Goal: Task Accomplishment & Management: Use online tool/utility

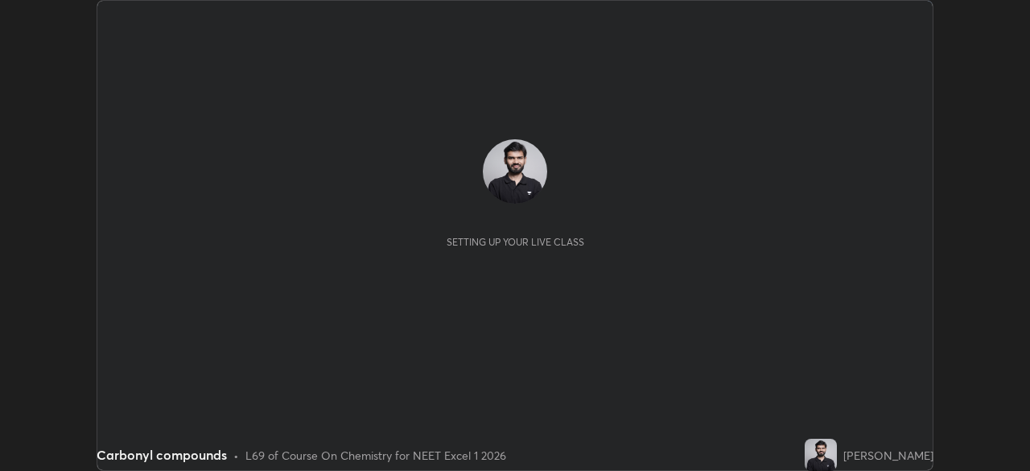
scroll to position [471, 1029]
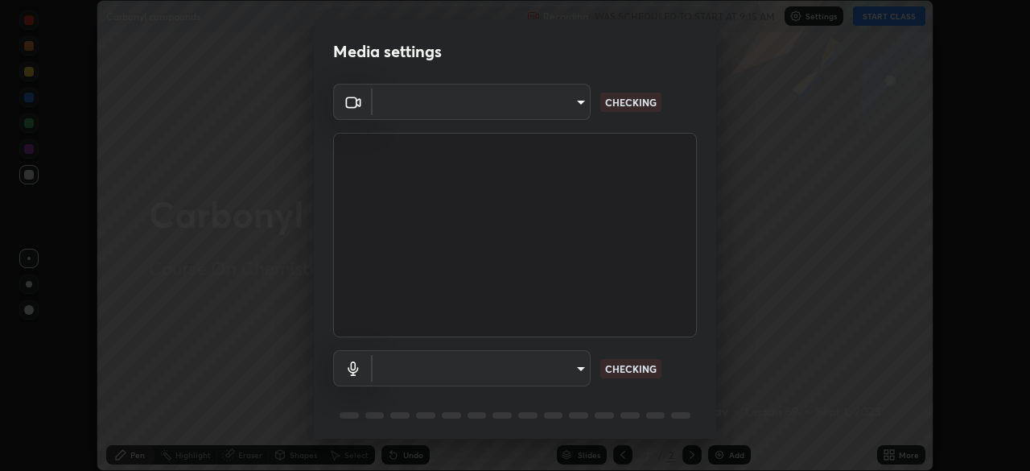
type input "5bcb87bcf8afb5e8d68ac0bb93eac58e68fe906cfa488b4128c68d5485eacd0d"
type input "1277315892d3330360d0ea85f4e1d9e3c0dab06b3dc0c21178f1aa36ba6b7c8d"
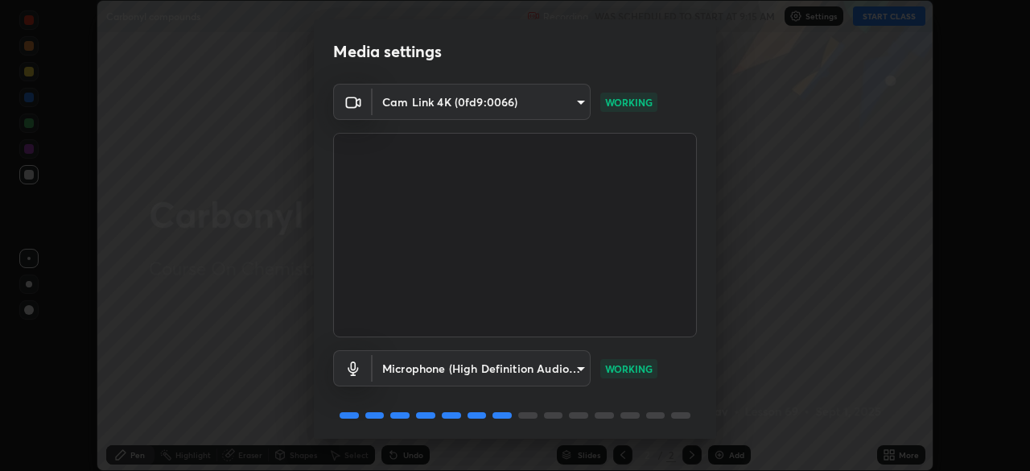
scroll to position [57, 0]
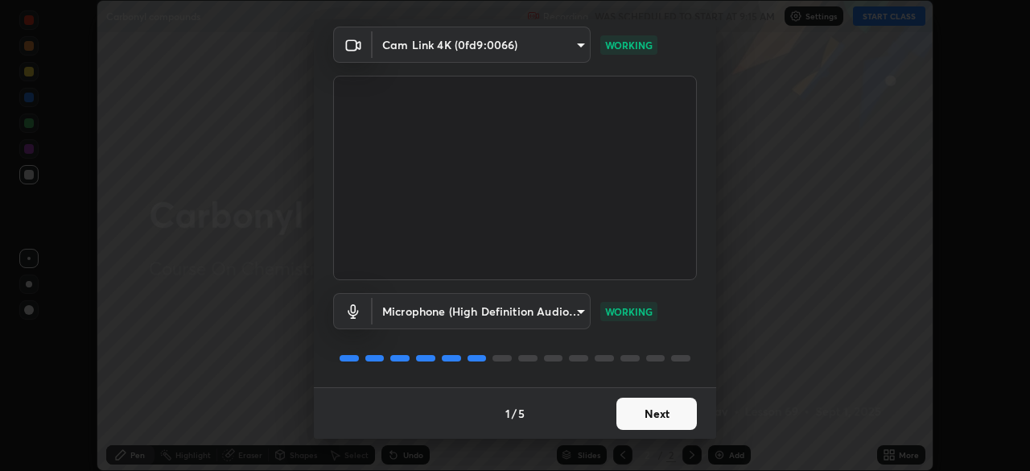
click at [657, 415] on button "Next" at bounding box center [656, 414] width 80 height 32
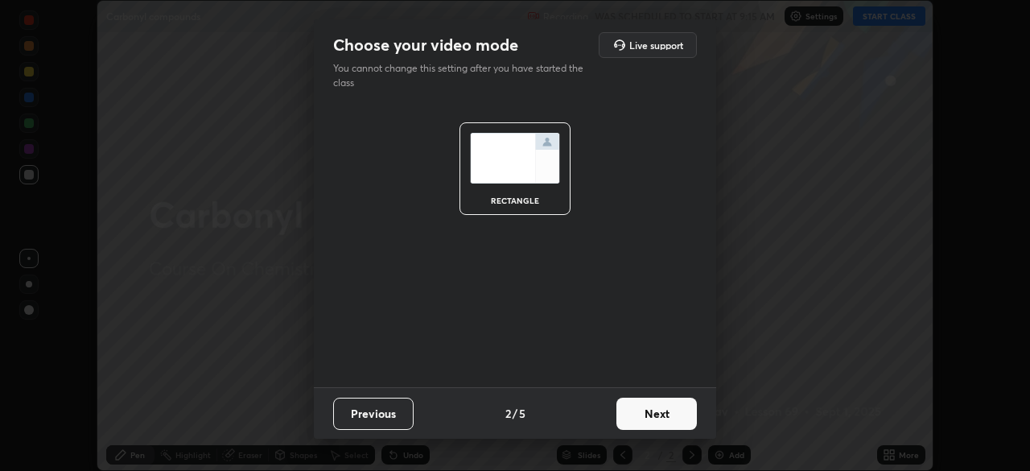
scroll to position [0, 0]
click at [661, 418] on button "Next" at bounding box center [656, 414] width 80 height 32
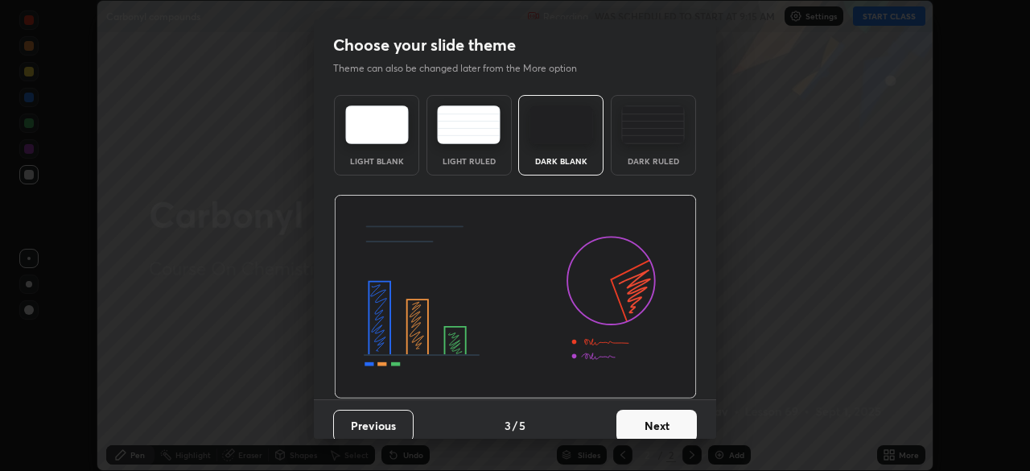
scroll to position [12, 0]
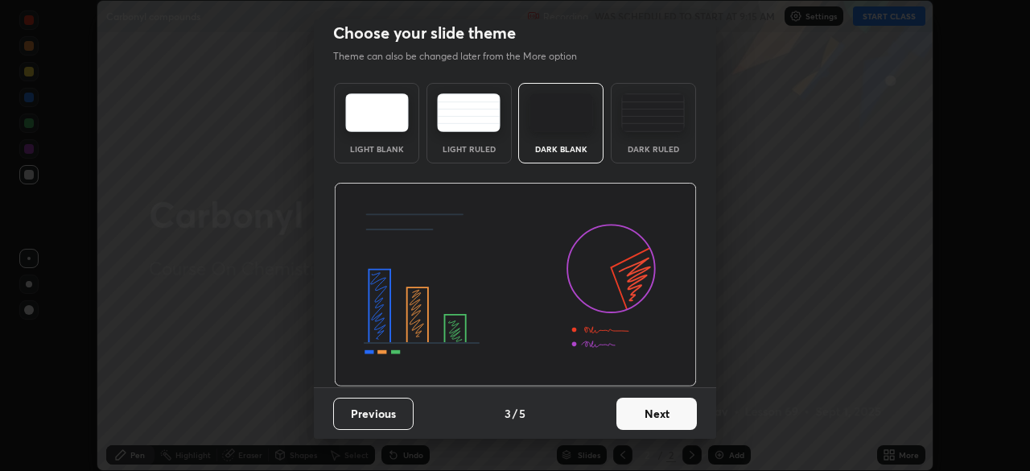
click at [665, 411] on button "Next" at bounding box center [656, 414] width 80 height 32
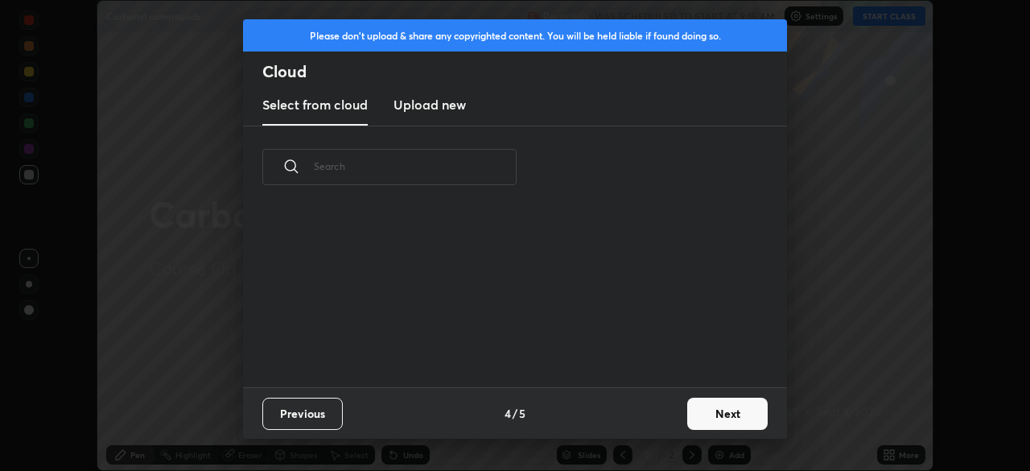
scroll to position [179, 517]
click at [698, 416] on button "Next" at bounding box center [727, 414] width 80 height 32
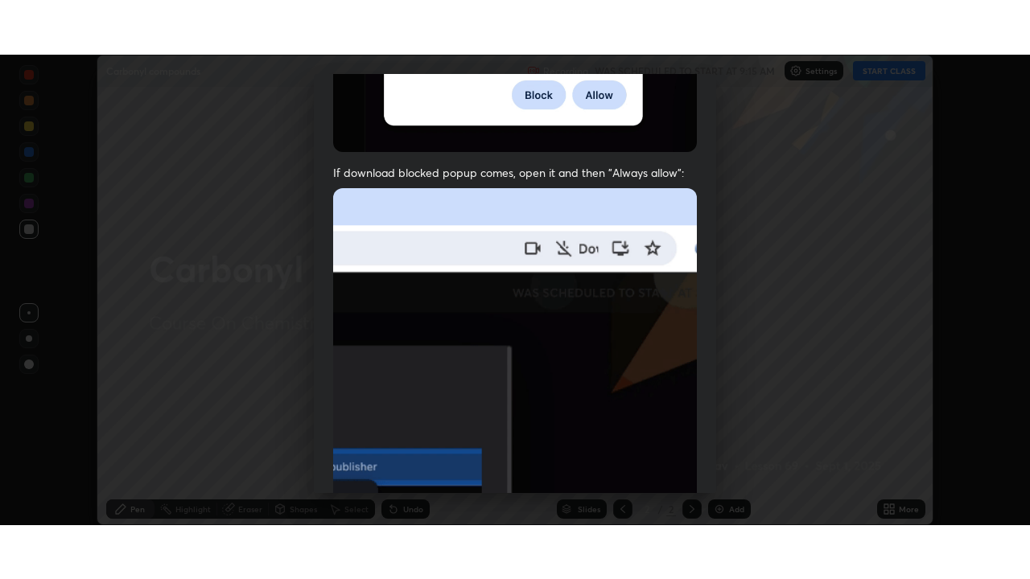
scroll to position [385, 0]
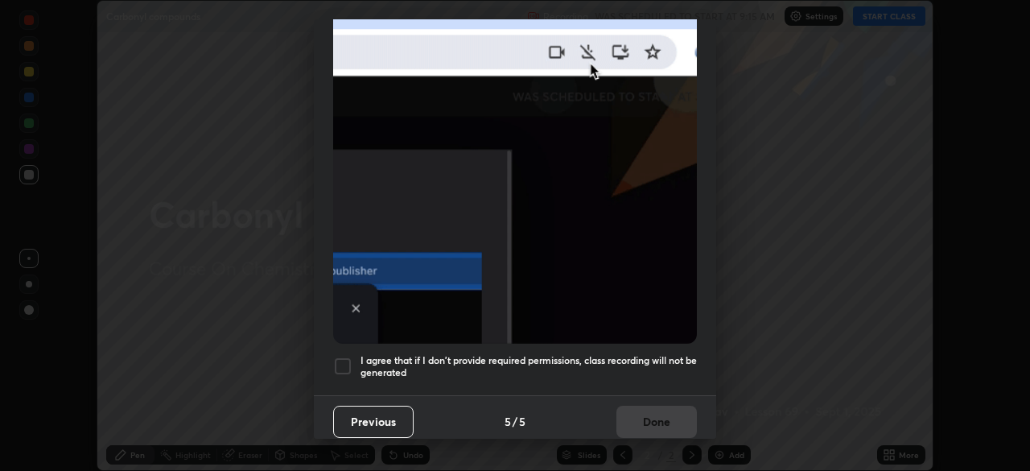
click at [652, 354] on h5 "I agree that if I don't provide required permissions, class recording will not …" at bounding box center [529, 366] width 336 height 25
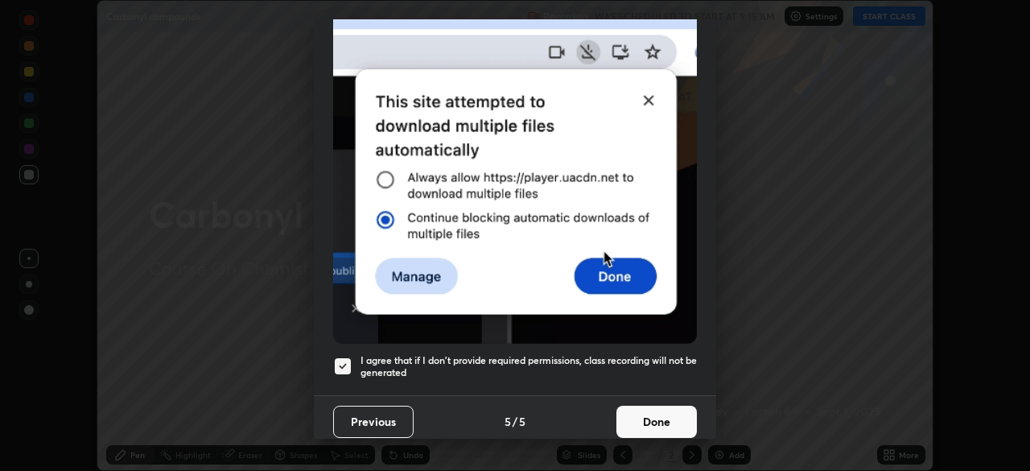
click at [663, 424] on button "Done" at bounding box center [656, 422] width 80 height 32
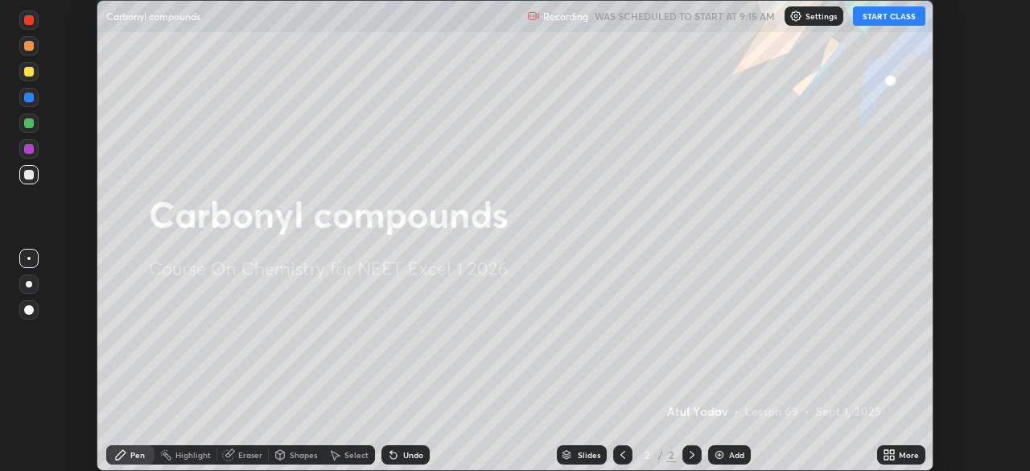
click at [881, 21] on button "START CLASS" at bounding box center [889, 15] width 72 height 19
click at [899, 455] on div "More" at bounding box center [909, 455] width 20 height 8
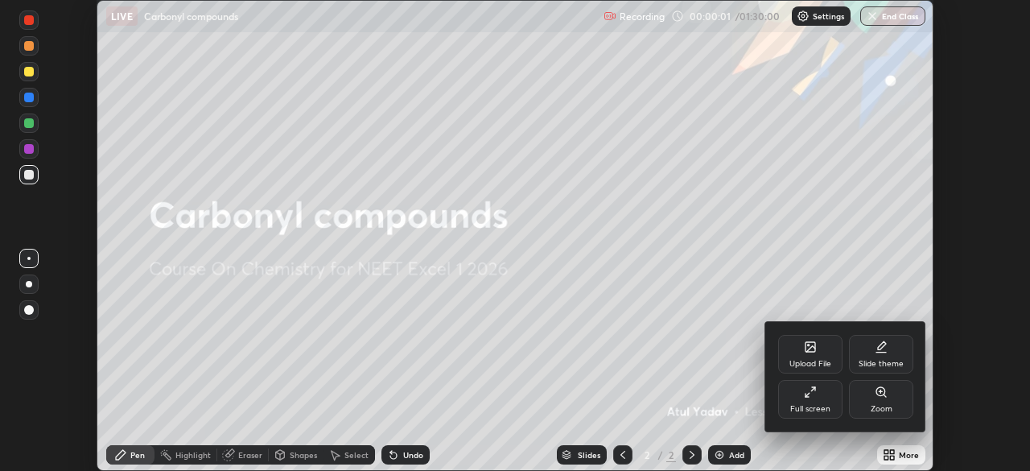
click at [811, 389] on icon at bounding box center [810, 391] width 13 height 13
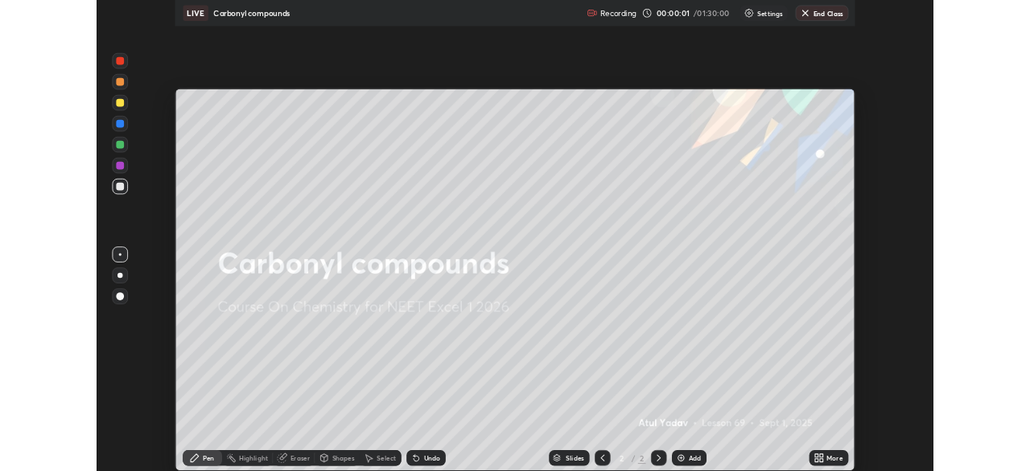
scroll to position [579, 1030]
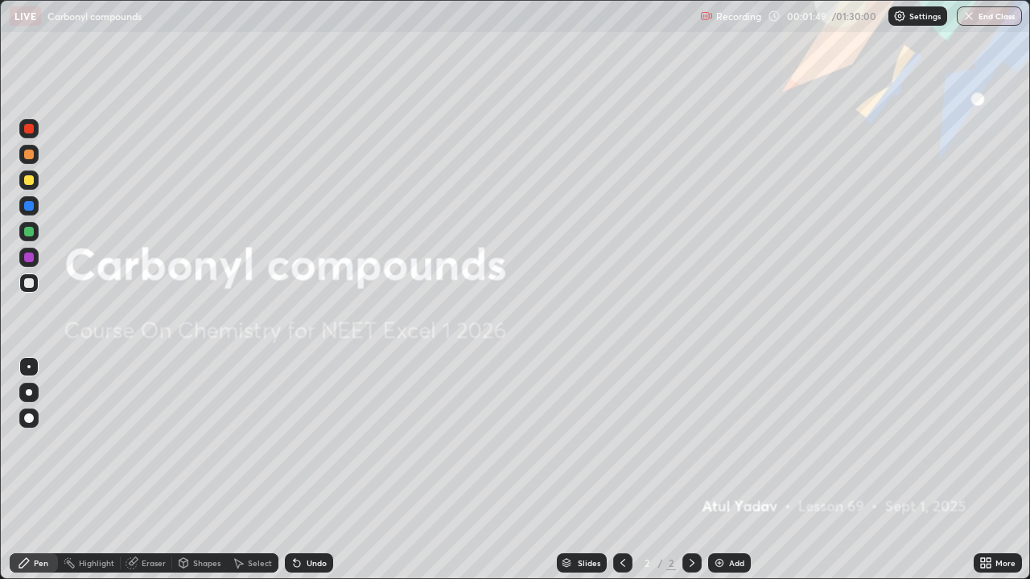
click at [723, 470] on img at bounding box center [719, 563] width 13 height 13
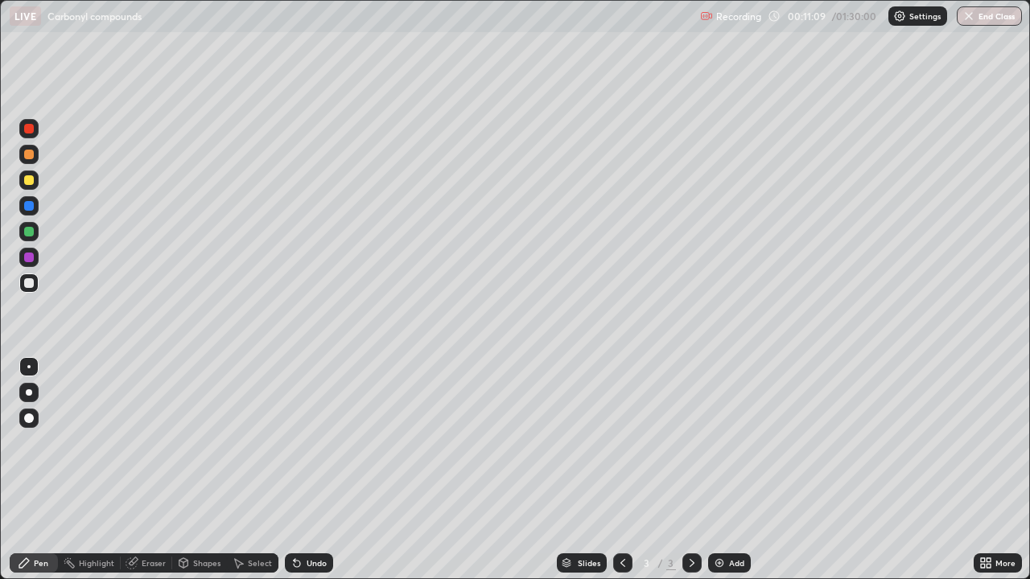
click at [35, 233] on div at bounding box center [28, 231] width 19 height 19
click at [34, 154] on div at bounding box center [28, 154] width 19 height 19
click at [31, 393] on div at bounding box center [29, 392] width 6 height 6
click at [34, 208] on div at bounding box center [28, 205] width 19 height 19
click at [147, 470] on div "Eraser" at bounding box center [154, 563] width 24 height 8
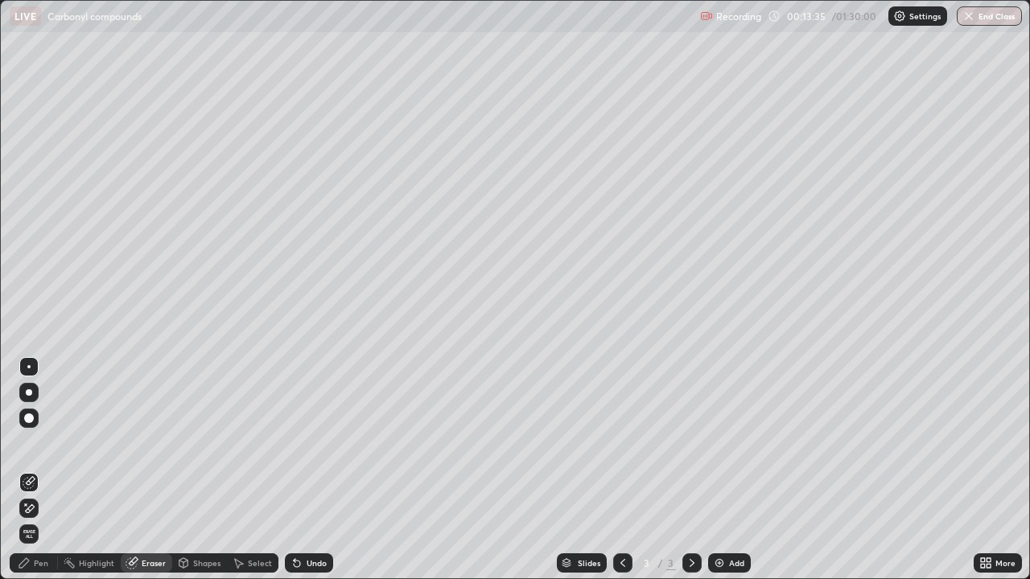
click at [30, 470] on icon at bounding box center [24, 563] width 13 height 13
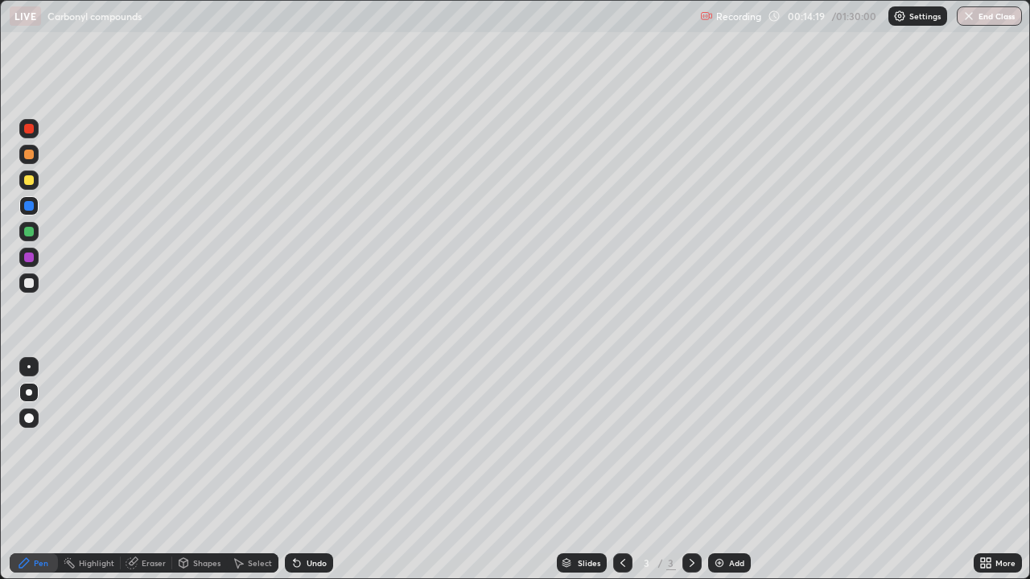
click at [28, 179] on div at bounding box center [29, 180] width 10 height 10
click at [27, 204] on div at bounding box center [29, 206] width 10 height 10
click at [32, 231] on div at bounding box center [29, 232] width 10 height 10
click at [149, 470] on div "Eraser" at bounding box center [154, 563] width 24 height 8
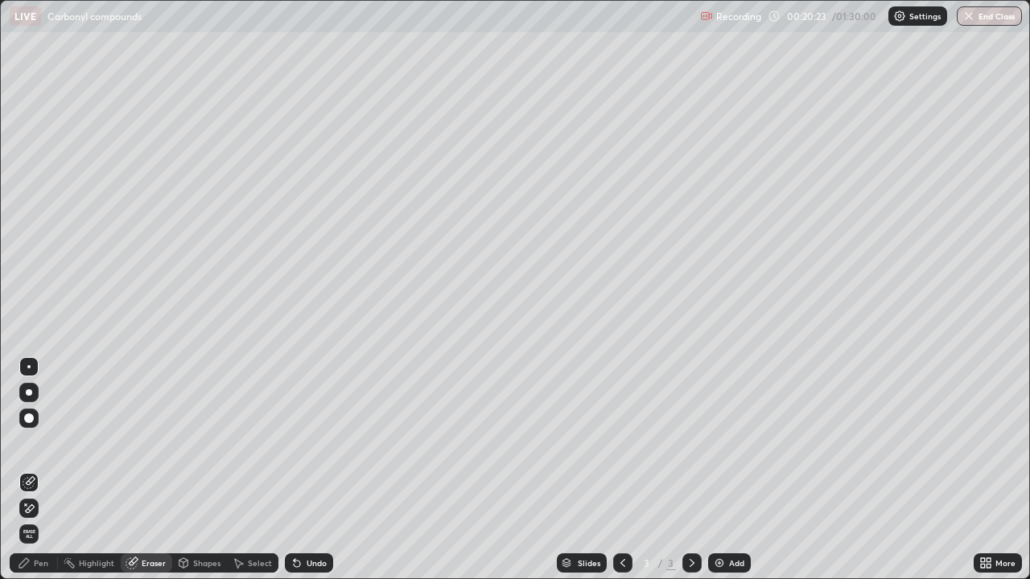
click at [39, 470] on div "Pen" at bounding box center [34, 563] width 48 height 19
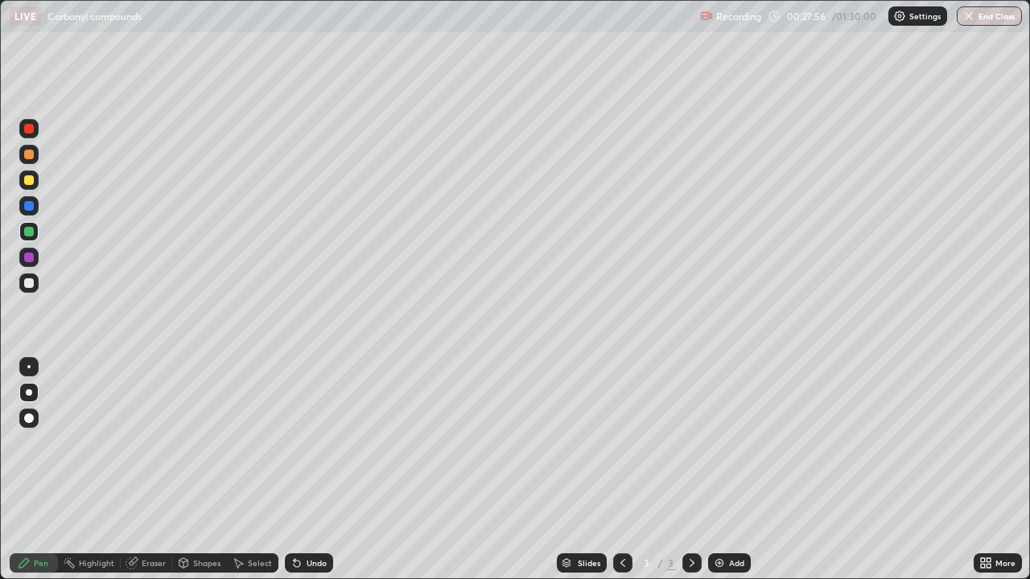
click at [723, 470] on img at bounding box center [719, 563] width 13 height 13
click at [307, 470] on div "Undo" at bounding box center [317, 563] width 20 height 8
click at [309, 470] on div "Undo" at bounding box center [309, 563] width 48 height 19
click at [307, 470] on div "Undo" at bounding box center [309, 563] width 48 height 19
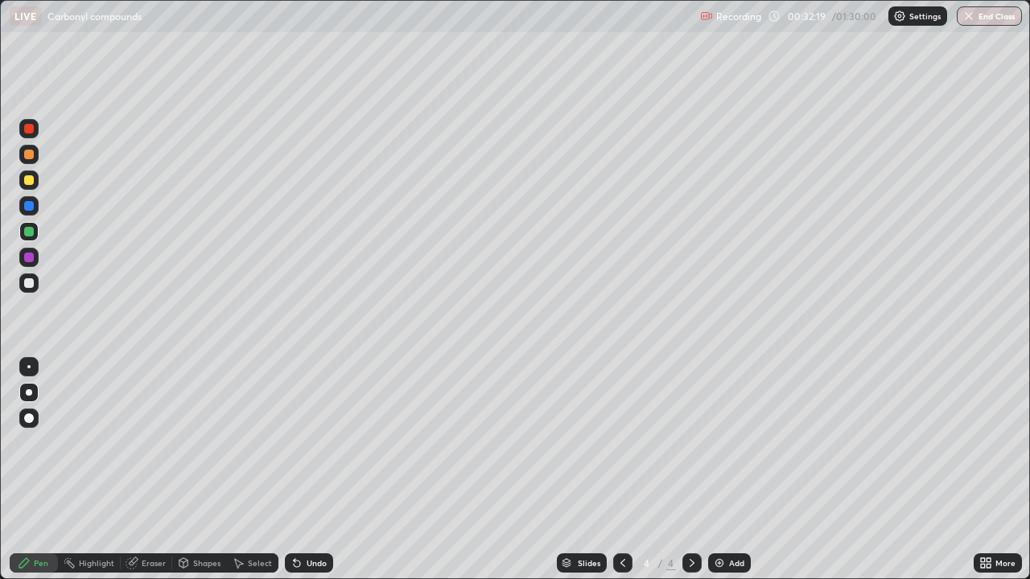
click at [307, 470] on div "Undo" at bounding box center [309, 563] width 48 height 19
click at [726, 470] on div "Add" at bounding box center [729, 563] width 43 height 19
click at [623, 470] on icon at bounding box center [622, 563] width 13 height 13
click at [689, 470] on icon at bounding box center [692, 563] width 13 height 13
click at [620, 470] on icon at bounding box center [622, 563] width 13 height 13
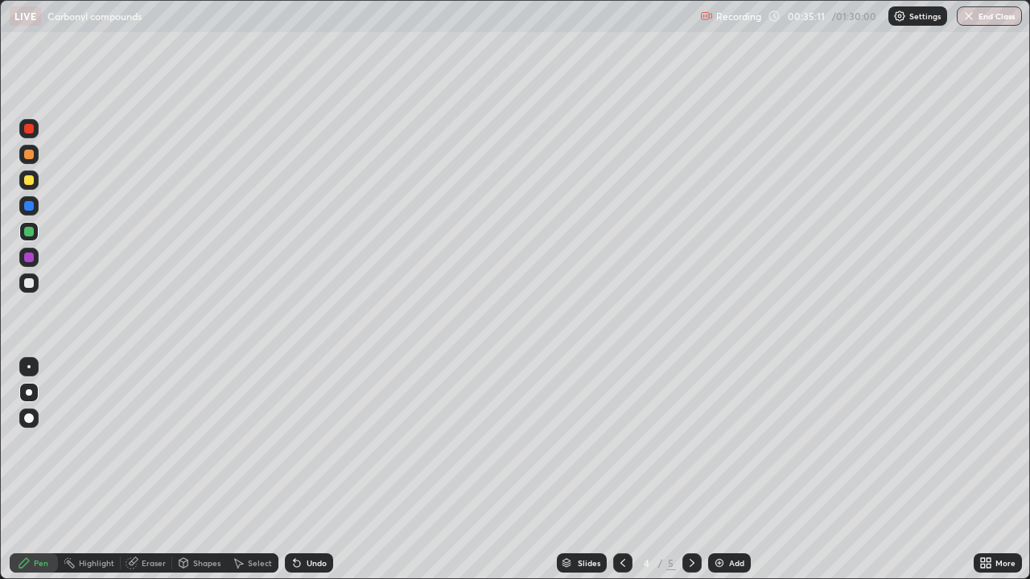
click at [690, 470] on icon at bounding box center [692, 563] width 13 height 13
click at [320, 470] on div "Undo" at bounding box center [317, 563] width 20 height 8
click at [138, 470] on div "Eraser" at bounding box center [147, 563] width 52 height 32
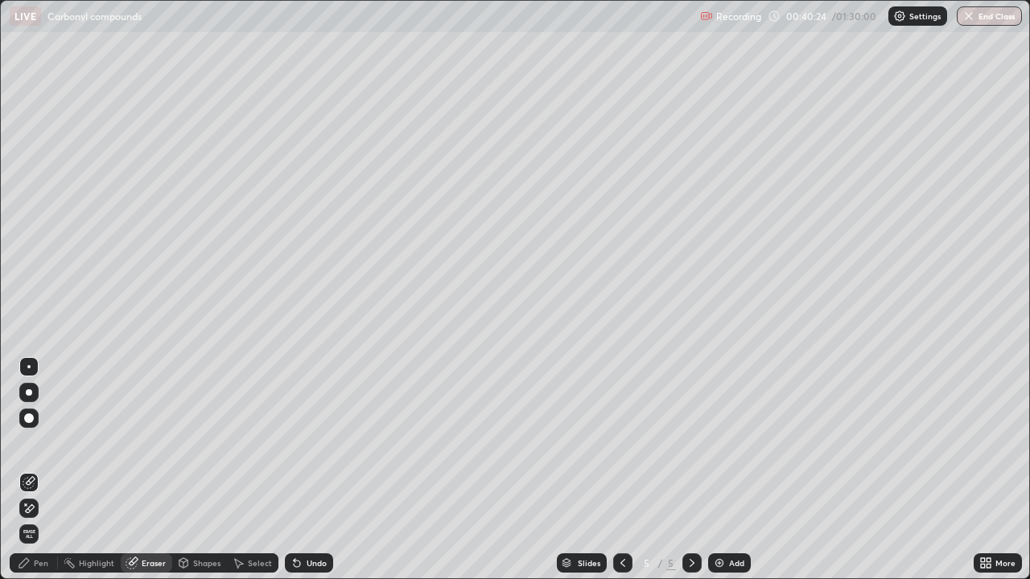
click at [35, 470] on icon at bounding box center [29, 509] width 13 height 14
click at [35, 470] on div "Pen" at bounding box center [41, 563] width 14 height 8
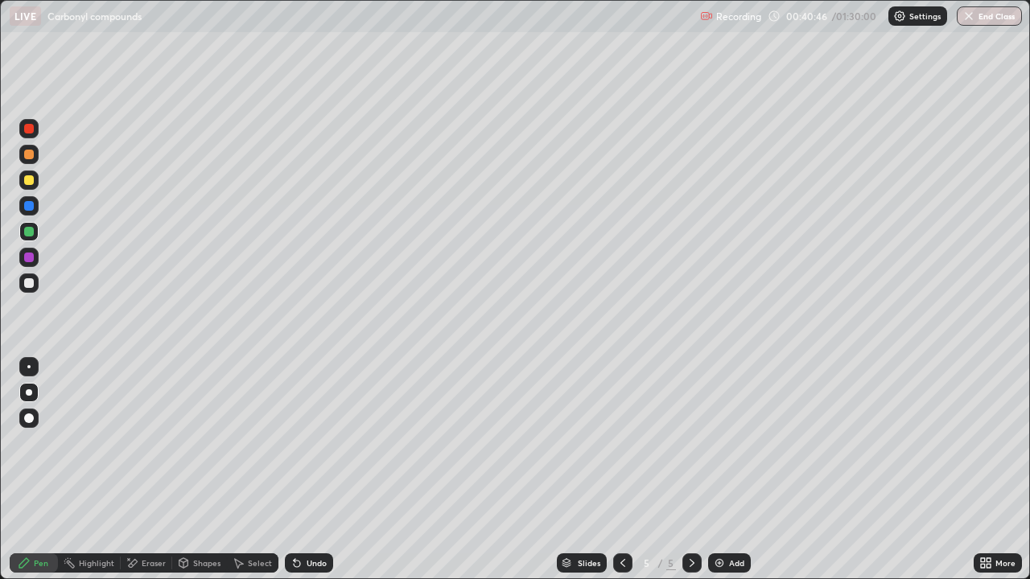
click at [156, 470] on div "Eraser" at bounding box center [154, 563] width 24 height 8
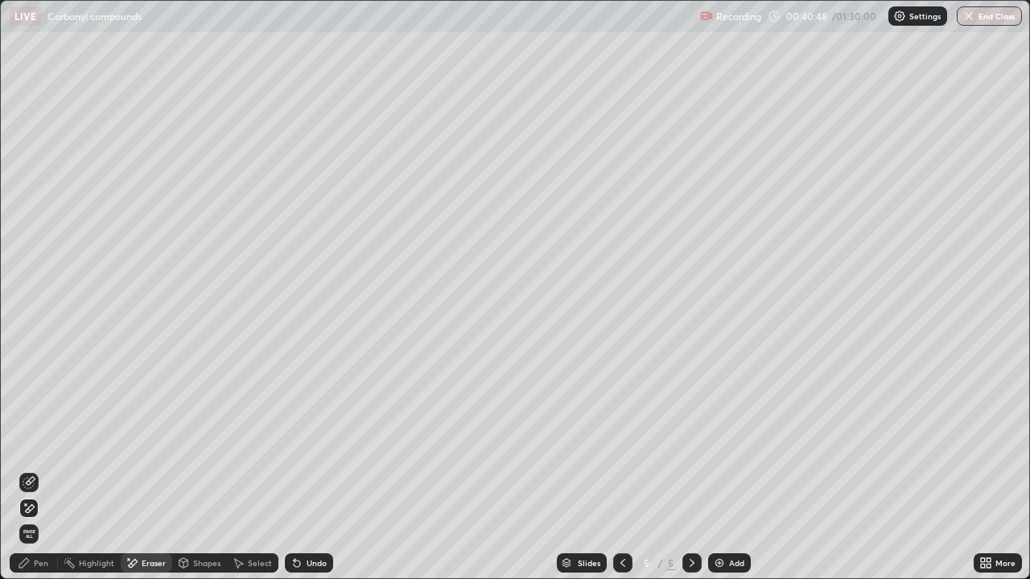
click at [32, 470] on div "Pen" at bounding box center [34, 563] width 48 height 19
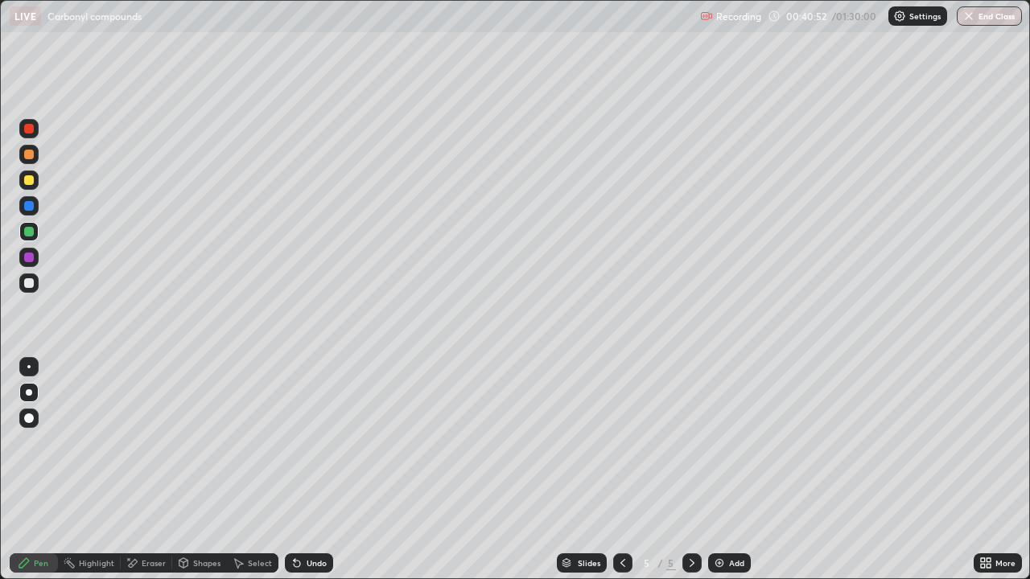
click at [34, 127] on div at bounding box center [28, 128] width 19 height 19
click at [149, 470] on div "Eraser" at bounding box center [154, 563] width 24 height 8
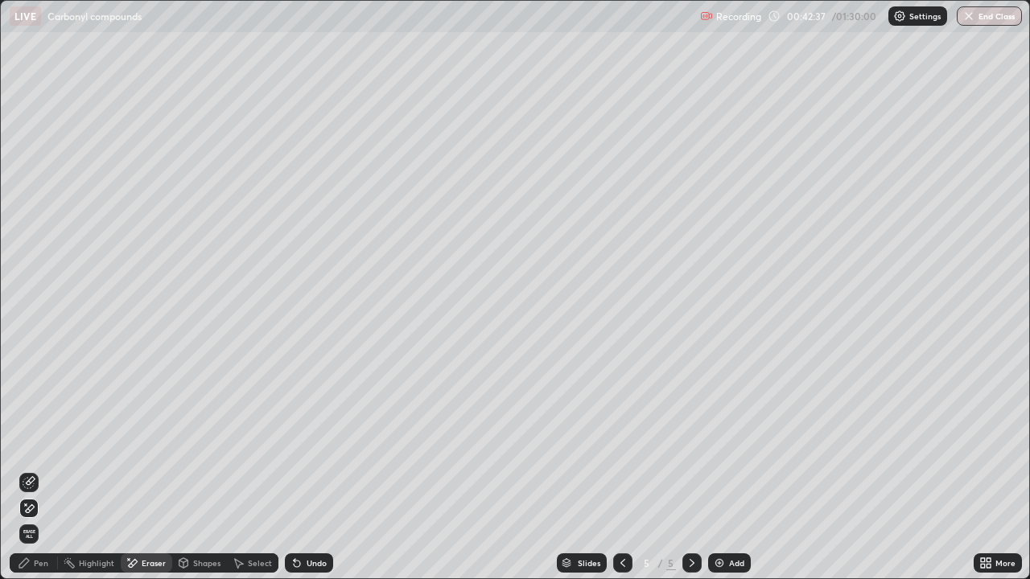
click at [38, 470] on div "Pen" at bounding box center [41, 563] width 14 height 8
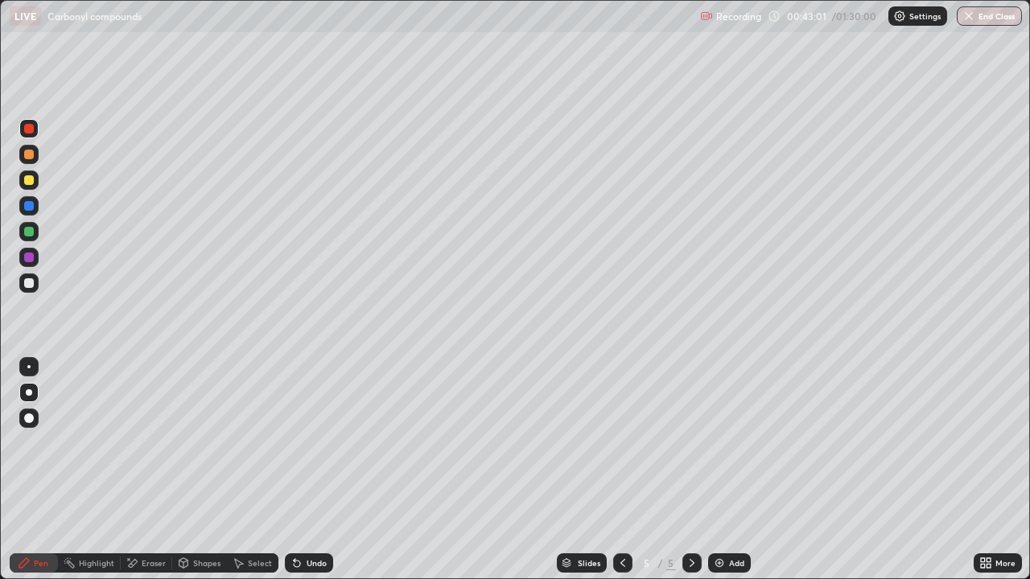
click at [309, 470] on div "Undo" at bounding box center [317, 563] width 20 height 8
click at [719, 470] on img at bounding box center [719, 563] width 13 height 13
click at [146, 470] on div "Eraser" at bounding box center [154, 563] width 24 height 8
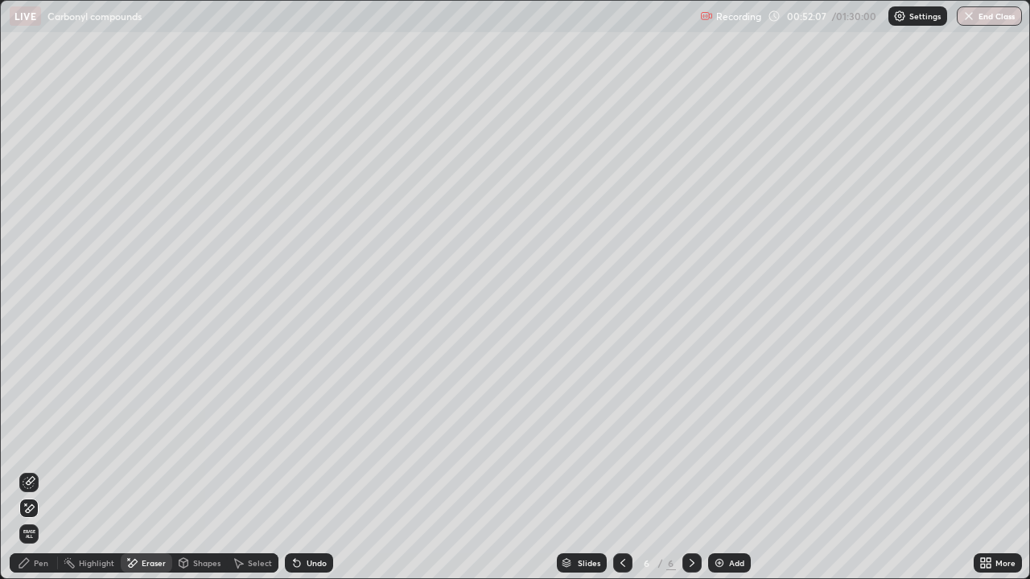
click at [29, 470] on icon at bounding box center [24, 563] width 13 height 13
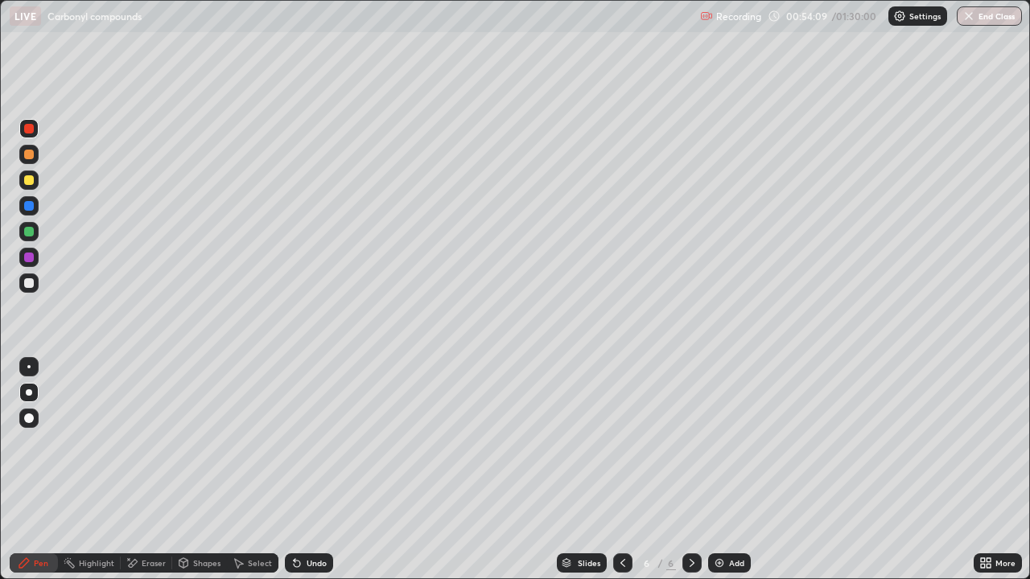
click at [35, 231] on div at bounding box center [28, 231] width 19 height 19
click at [303, 470] on div "Undo" at bounding box center [309, 563] width 48 height 19
click at [300, 470] on icon at bounding box center [296, 563] width 13 height 13
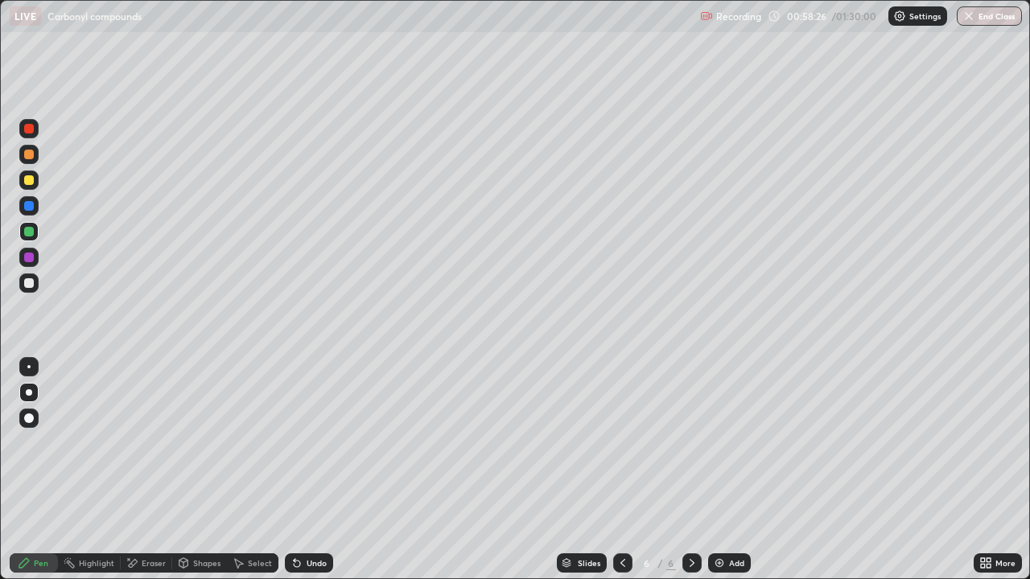
click at [299, 470] on icon at bounding box center [296, 563] width 13 height 13
click at [299, 470] on div "Undo" at bounding box center [309, 563] width 48 height 19
click at [310, 470] on div "Undo" at bounding box center [309, 563] width 48 height 19
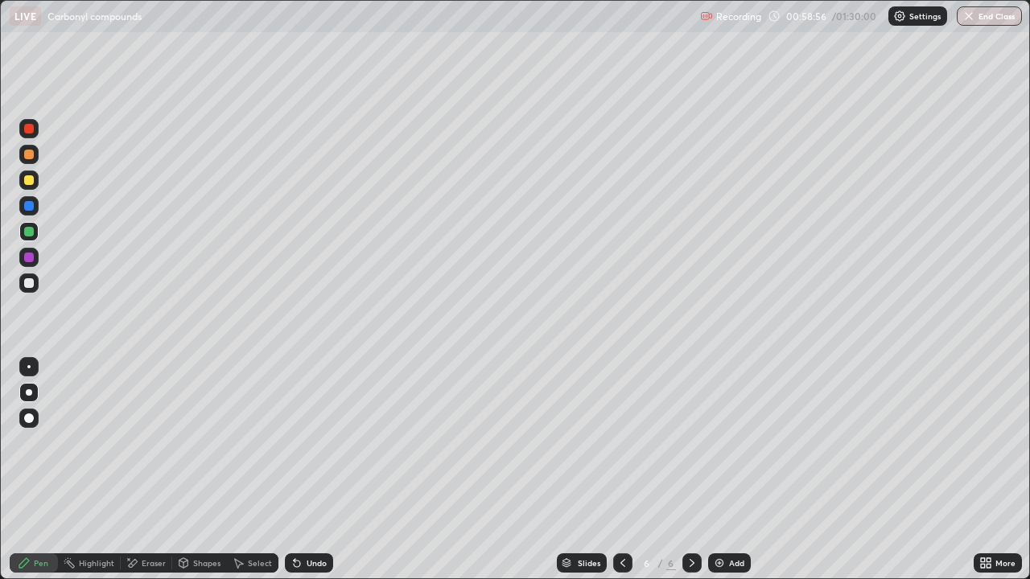
click at [308, 470] on div "Undo" at bounding box center [309, 563] width 48 height 19
click at [307, 470] on div "Undo" at bounding box center [317, 563] width 20 height 8
click at [303, 470] on div "Undo" at bounding box center [309, 563] width 48 height 19
click at [725, 470] on div "Add" at bounding box center [729, 563] width 43 height 19
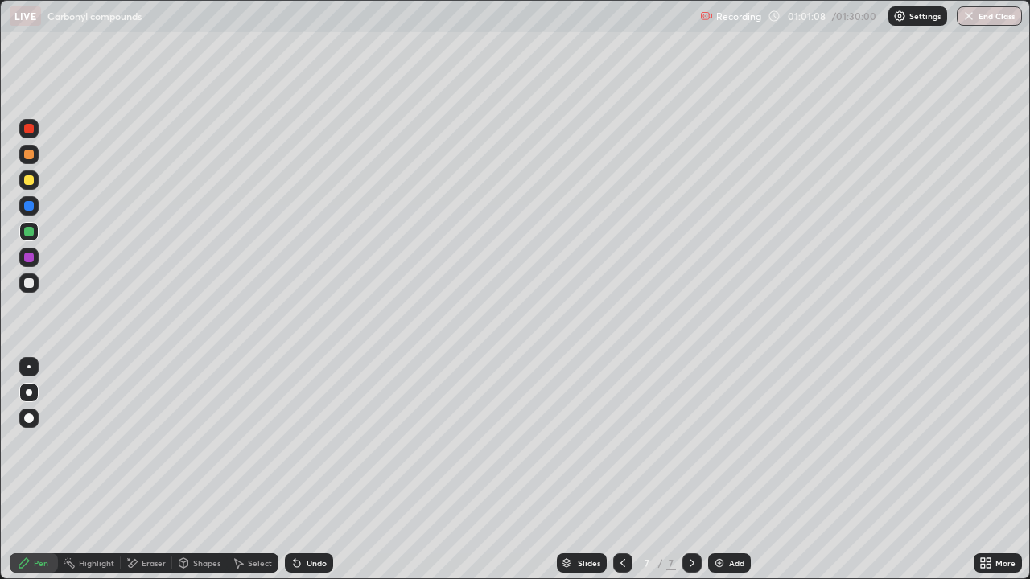
click at [298, 470] on icon at bounding box center [296, 563] width 13 height 13
click at [296, 470] on icon at bounding box center [297, 564] width 6 height 6
click at [299, 470] on icon at bounding box center [296, 563] width 13 height 13
click at [300, 470] on div "Undo" at bounding box center [305, 563] width 55 height 32
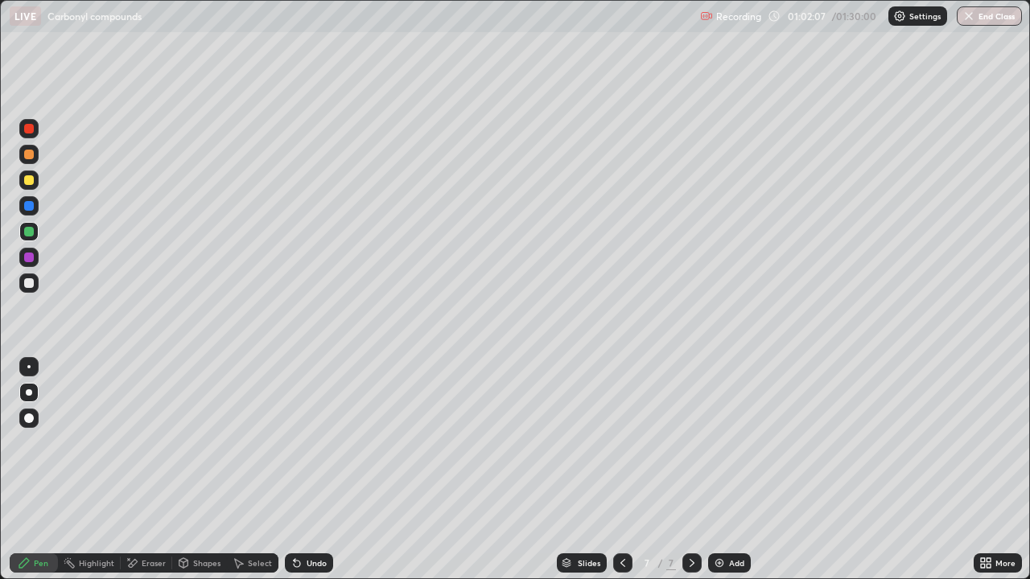
click at [619, 470] on icon at bounding box center [622, 563] width 13 height 13
click at [690, 470] on icon at bounding box center [692, 563] width 13 height 13
click at [619, 470] on icon at bounding box center [622, 563] width 13 height 13
click at [690, 470] on icon at bounding box center [692, 563] width 13 height 13
click at [623, 470] on icon at bounding box center [622, 563] width 13 height 13
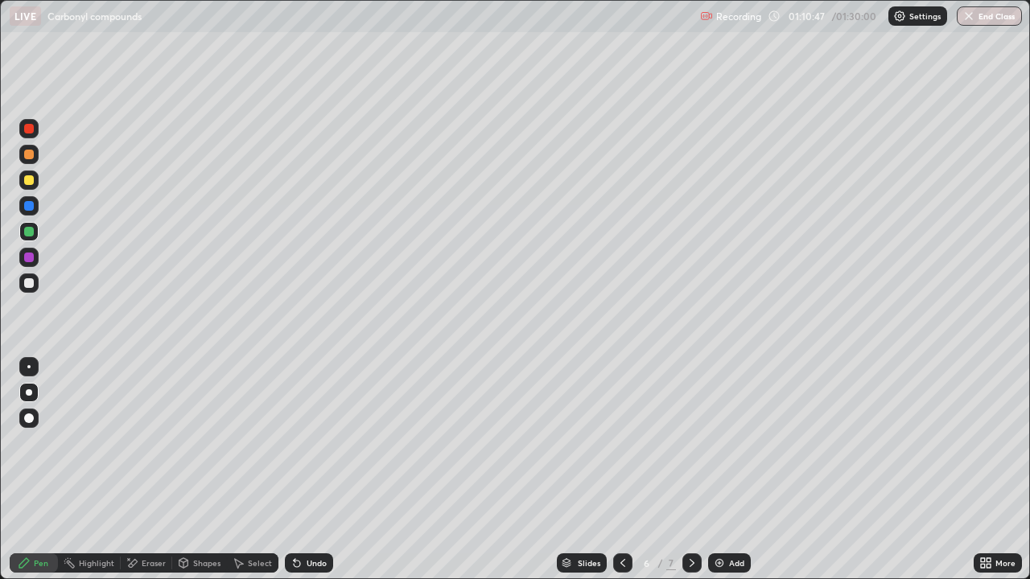
click at [690, 470] on icon at bounding box center [692, 563] width 13 height 13
click at [725, 470] on div "Add" at bounding box center [729, 563] width 43 height 19
click at [35, 159] on div at bounding box center [28, 154] width 19 height 19
click at [427, 31] on div "LIVE Carbonyl compounds" at bounding box center [352, 16] width 684 height 32
click at [723, 470] on img at bounding box center [719, 563] width 13 height 13
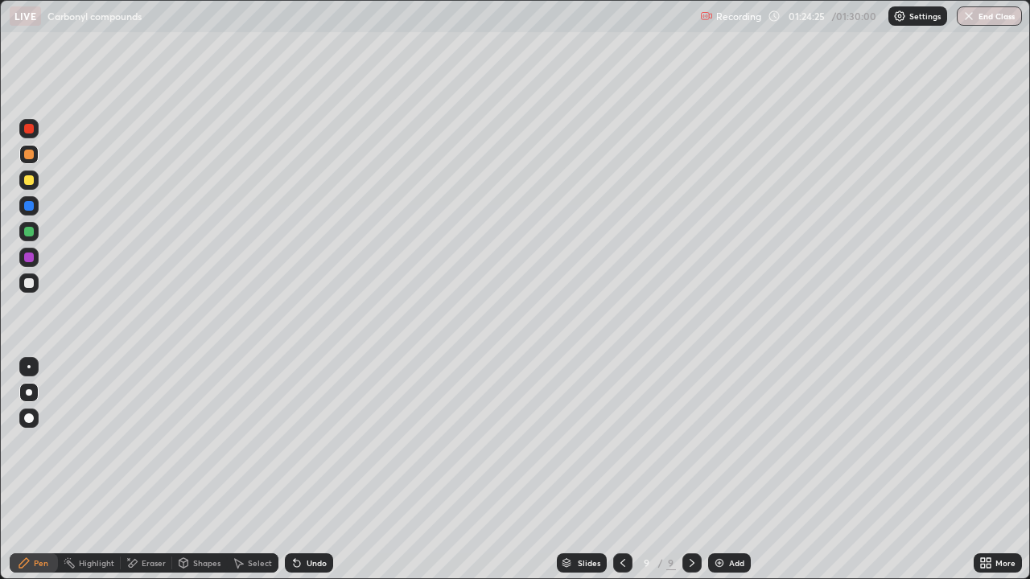
click at [307, 470] on div "Undo" at bounding box center [317, 563] width 20 height 8
click at [310, 470] on div "Undo" at bounding box center [309, 563] width 48 height 19
click at [307, 470] on div "Undo" at bounding box center [317, 563] width 20 height 8
click at [315, 470] on div "Undo" at bounding box center [309, 563] width 48 height 19
click at [327, 470] on div "Undo" at bounding box center [309, 563] width 48 height 19
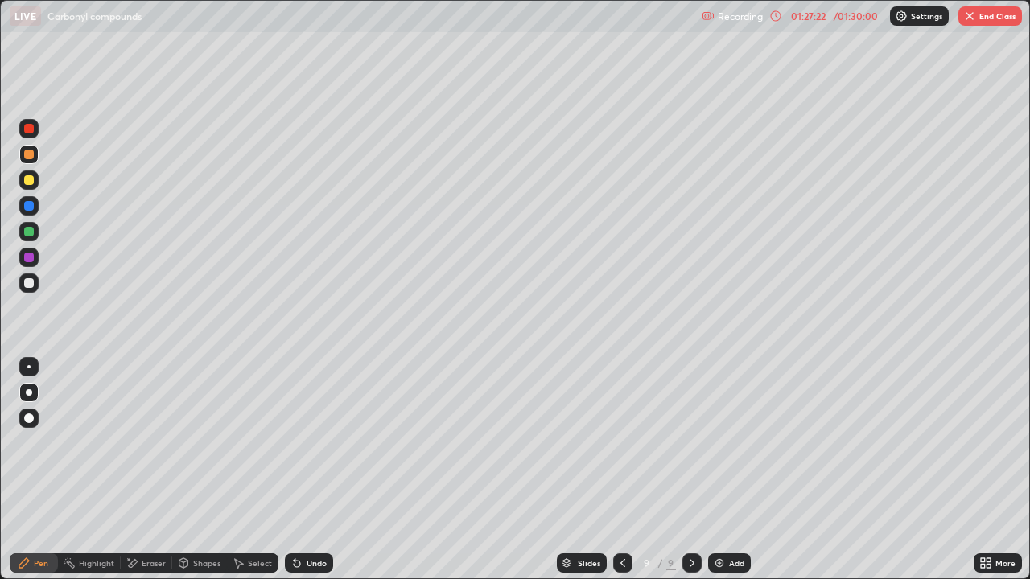
click at [317, 470] on div "Undo" at bounding box center [309, 563] width 48 height 19
click at [802, 19] on div "01:27:55" at bounding box center [807, 16] width 45 height 10
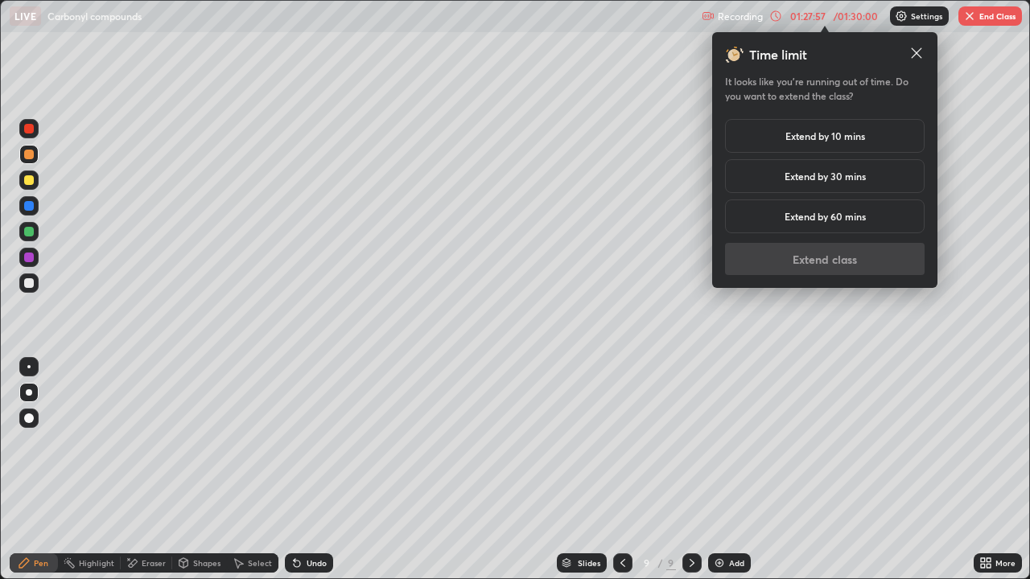
click at [850, 134] on h5 "Extend by 10 mins" at bounding box center [825, 136] width 80 height 14
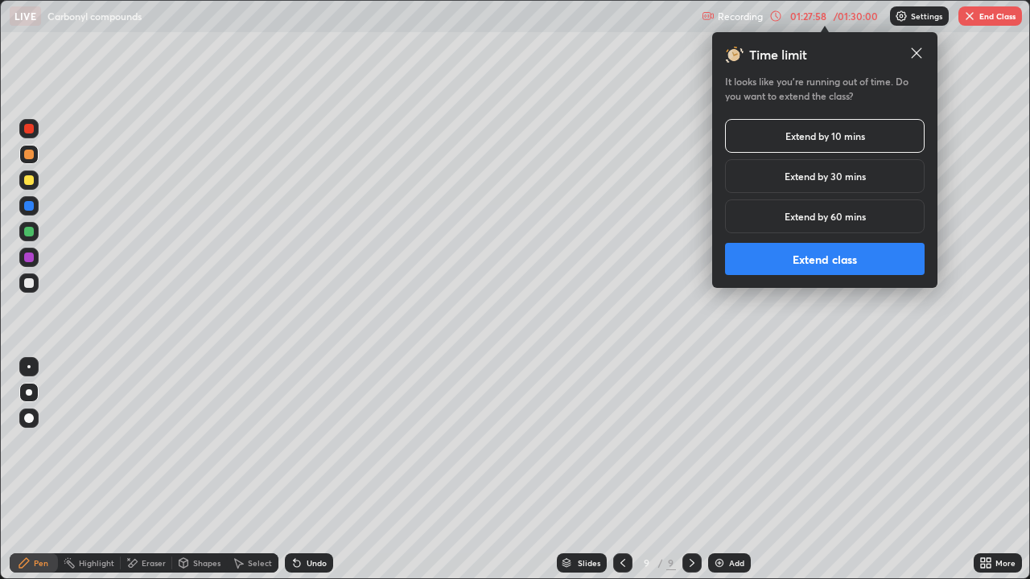
click at [876, 270] on button "Extend class" at bounding box center [825, 259] width 200 height 32
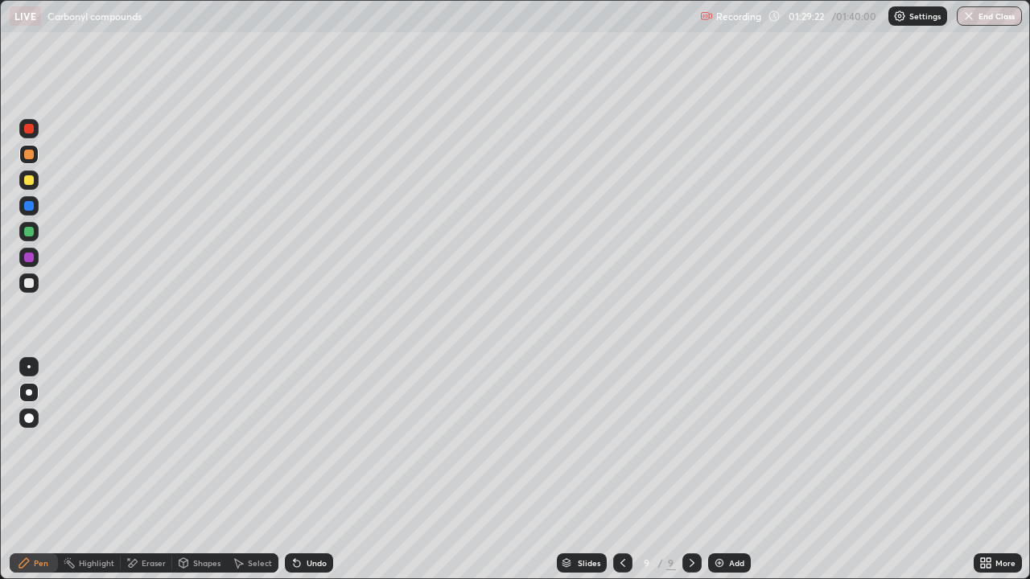
click at [248, 470] on div "Select" at bounding box center [260, 563] width 24 height 8
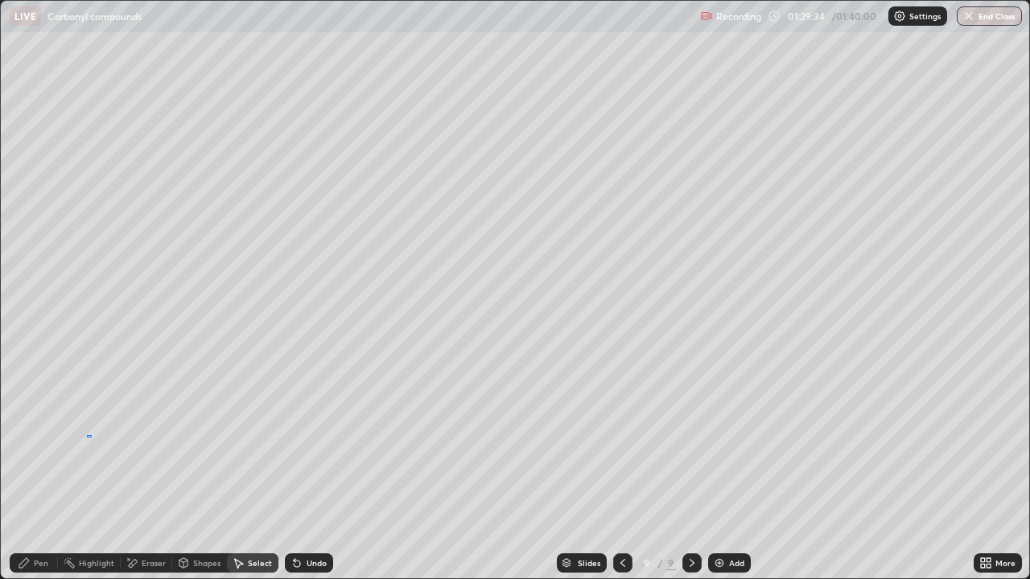
click at [88, 436] on div "0 ° Undo Copy Duplicate Duplicate to new slide Delete" at bounding box center [515, 290] width 1028 height 578
click at [39, 470] on div "Pen" at bounding box center [41, 563] width 14 height 8
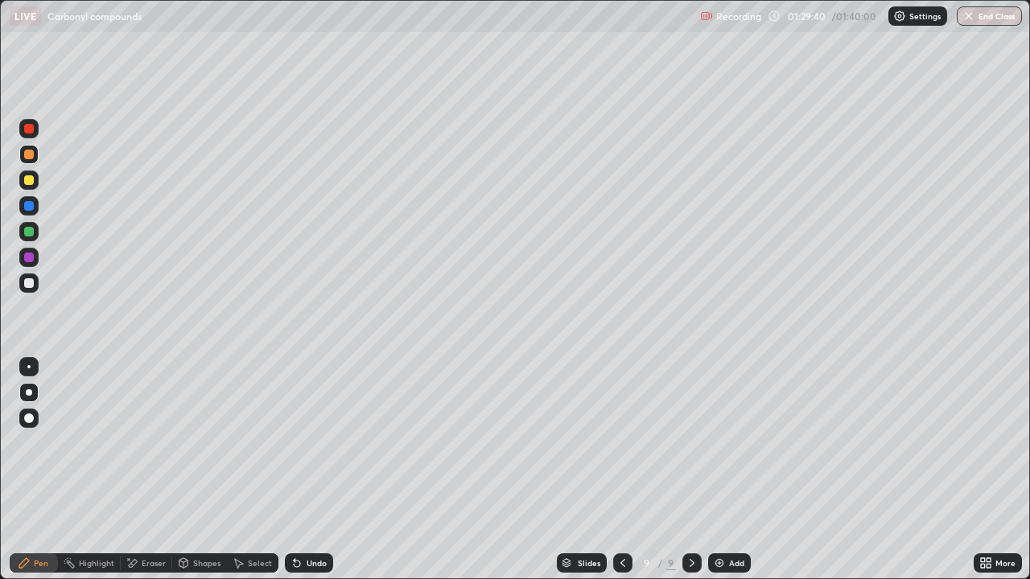
click at [32, 262] on div at bounding box center [28, 257] width 19 height 19
click at [619, 470] on icon at bounding box center [622, 563] width 13 height 13
click at [613, 470] on div at bounding box center [622, 563] width 19 height 19
click at [683, 470] on div at bounding box center [691, 563] width 19 height 19
click at [686, 470] on icon at bounding box center [692, 563] width 13 height 13
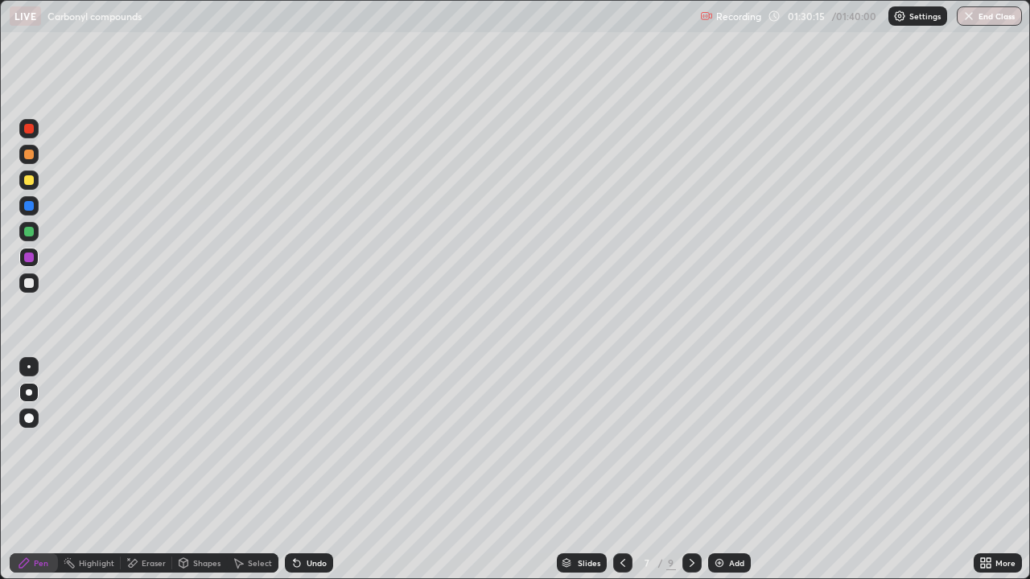
click at [688, 470] on icon at bounding box center [692, 563] width 13 height 13
click at [619, 470] on icon at bounding box center [622, 563] width 13 height 13
click at [690, 470] on icon at bounding box center [692, 563] width 13 height 13
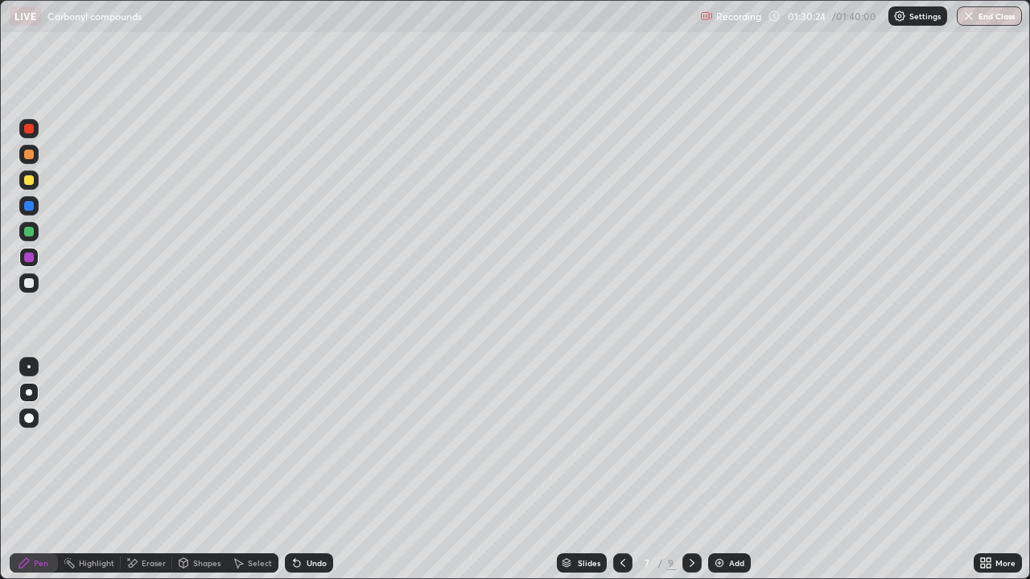
click at [686, 470] on icon at bounding box center [692, 563] width 13 height 13
click at [616, 470] on icon at bounding box center [622, 563] width 13 height 13
click at [621, 470] on icon at bounding box center [622, 563] width 13 height 13
click at [620, 470] on div at bounding box center [622, 563] width 19 height 32
click at [686, 470] on icon at bounding box center [692, 563] width 13 height 13
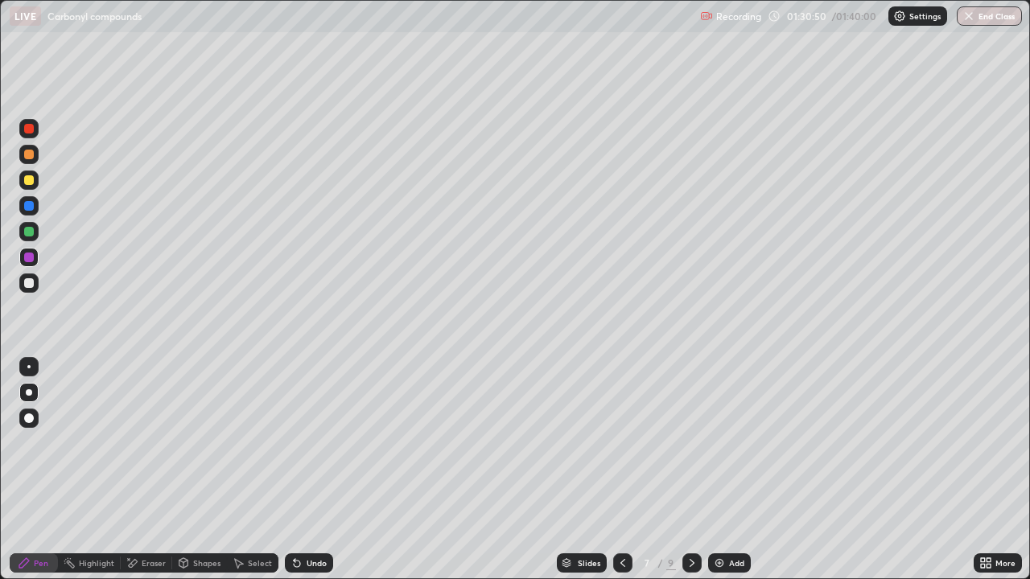
click at [154, 470] on div "Eraser" at bounding box center [154, 563] width 24 height 8
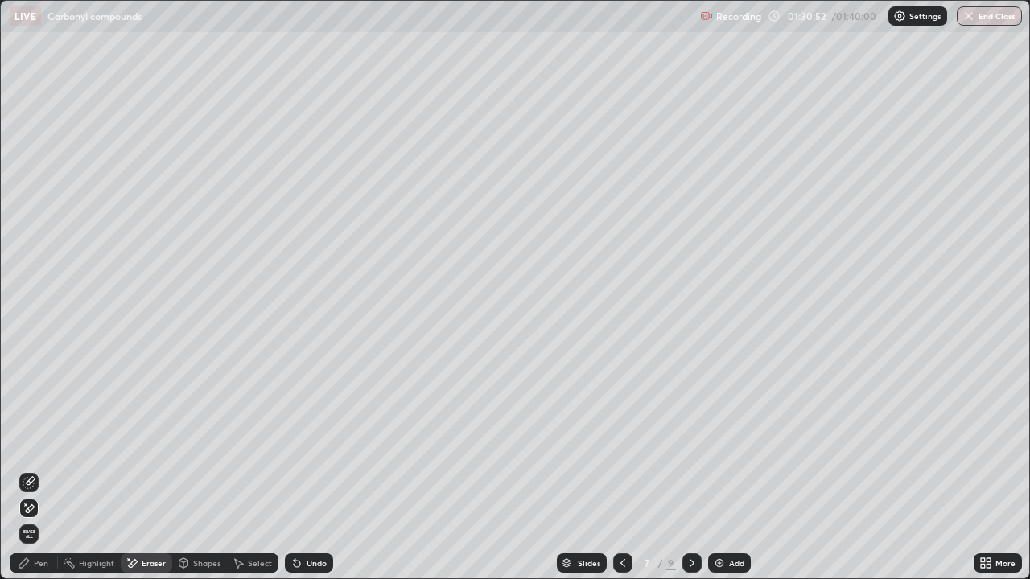
click at [31, 470] on div "Pen" at bounding box center [34, 563] width 48 height 19
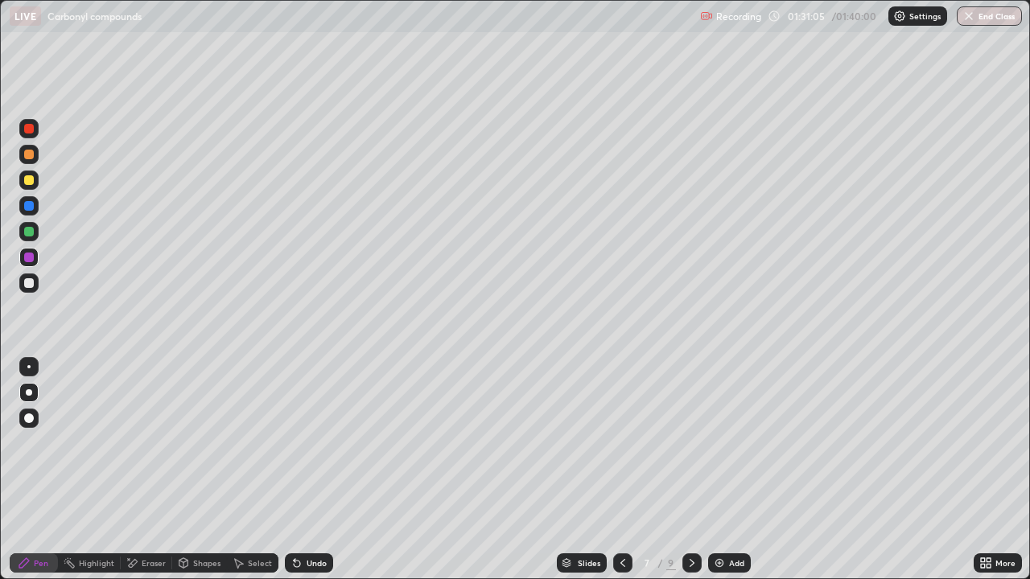
click at [148, 470] on div "Eraser" at bounding box center [154, 563] width 24 height 8
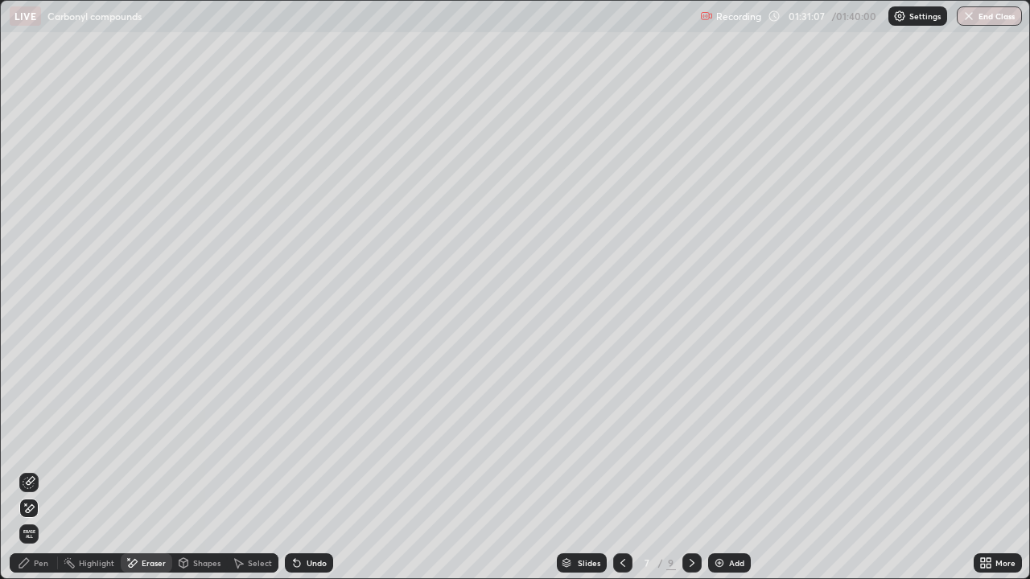
click at [33, 470] on div "Pen" at bounding box center [34, 563] width 48 height 19
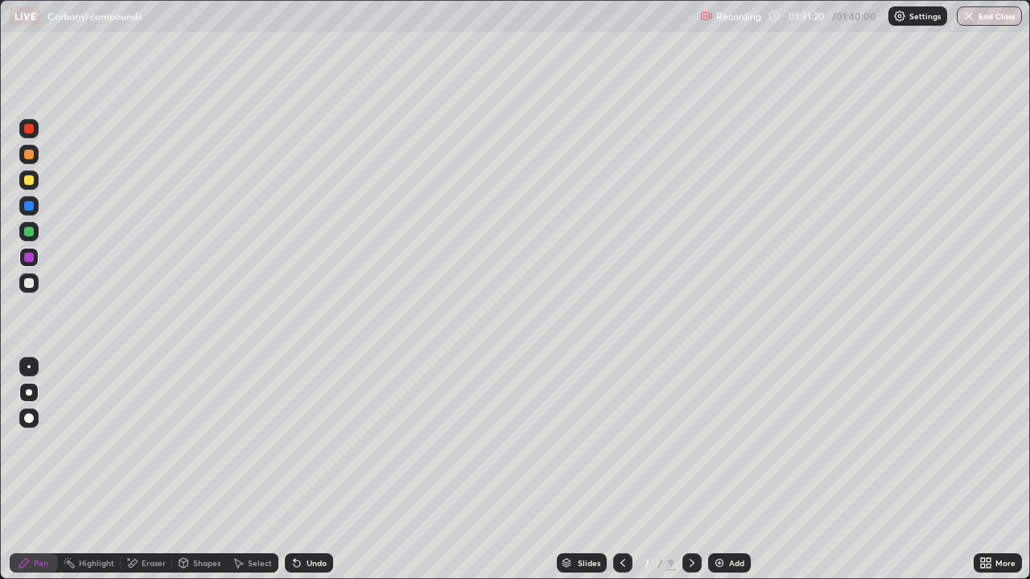
click at [156, 470] on div "Eraser" at bounding box center [154, 563] width 24 height 8
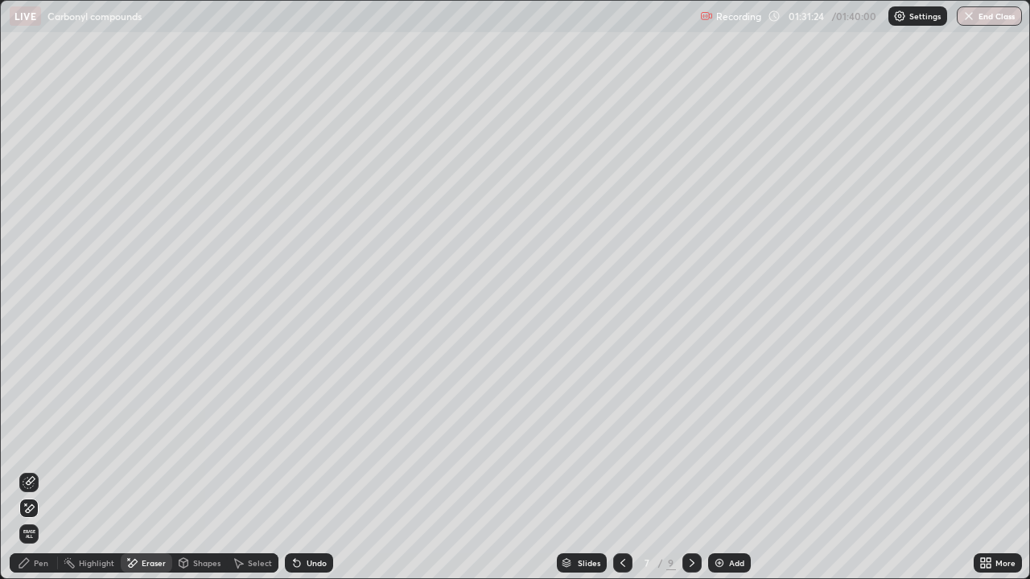
click at [31, 470] on div "Pen" at bounding box center [34, 563] width 48 height 19
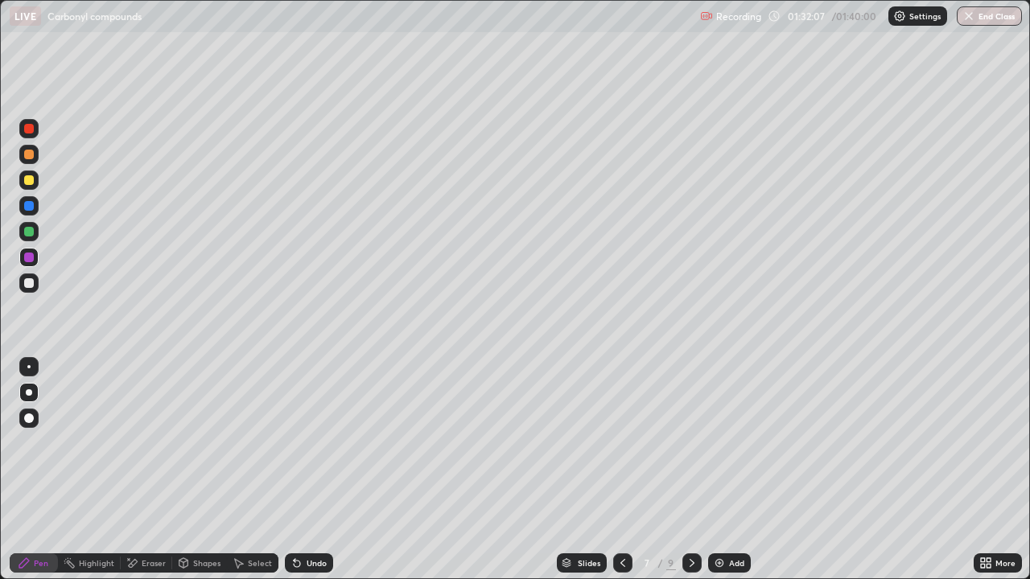
click at [690, 470] on icon at bounding box center [692, 563] width 13 height 13
click at [620, 470] on icon at bounding box center [622, 563] width 13 height 13
click at [690, 470] on icon at bounding box center [692, 563] width 13 height 13
click at [311, 470] on div "Undo" at bounding box center [317, 563] width 20 height 8
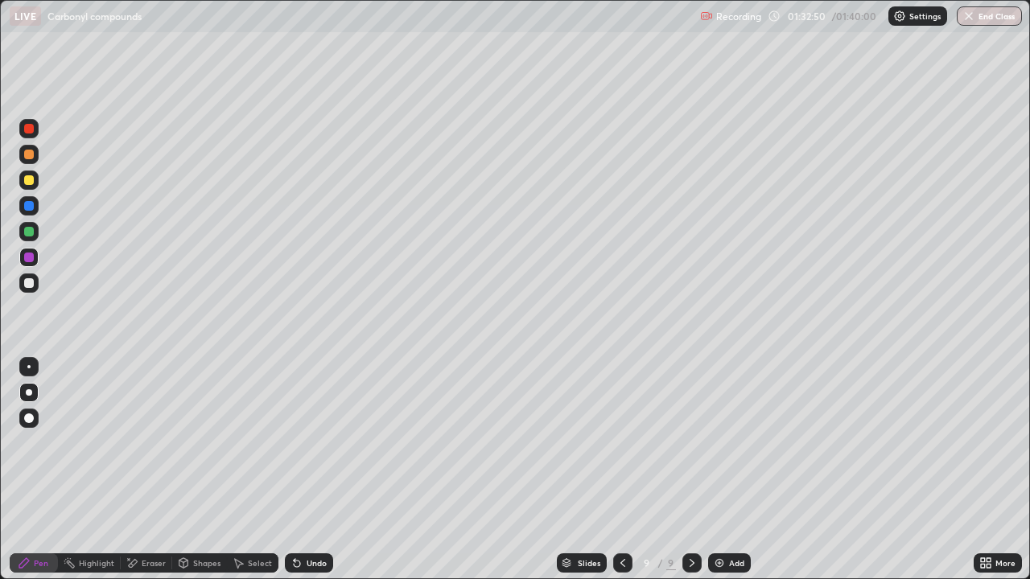
click at [311, 470] on div "Undo" at bounding box center [317, 563] width 20 height 8
click at [307, 470] on div "Undo" at bounding box center [317, 563] width 20 height 8
click at [303, 470] on div "Undo" at bounding box center [309, 563] width 48 height 19
click at [1003, 22] on button "End Class" at bounding box center [990, 15] width 64 height 19
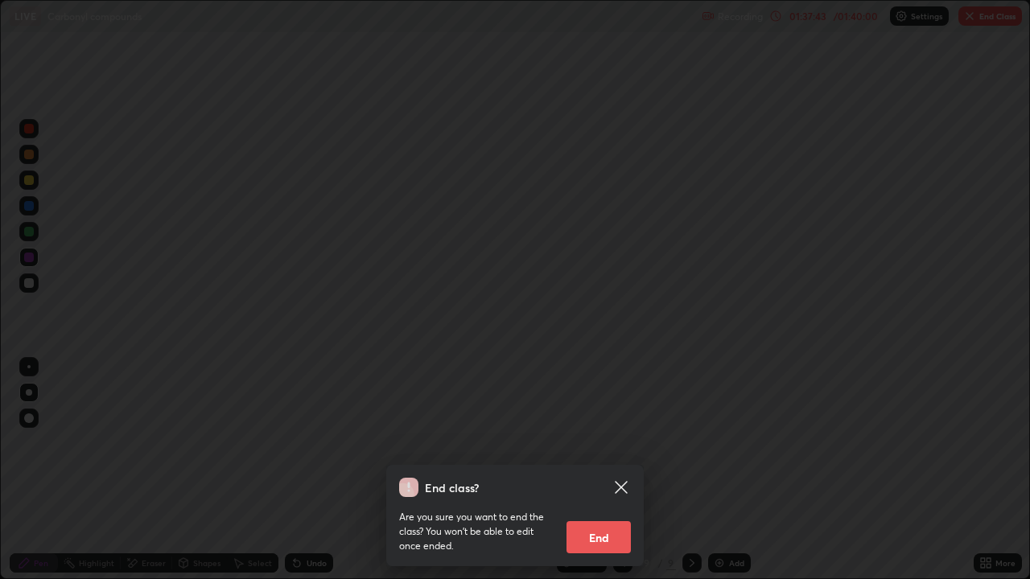
click at [612, 470] on button "End" at bounding box center [599, 537] width 64 height 32
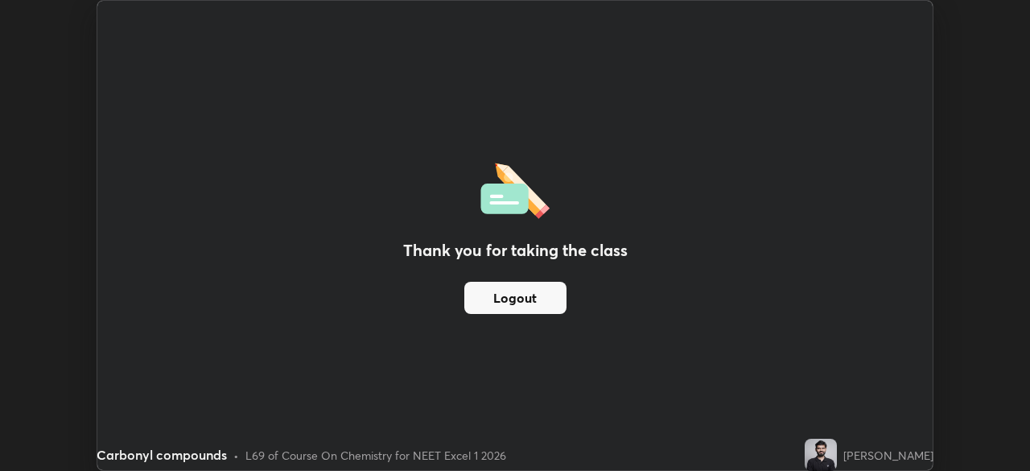
scroll to position [79999, 79439]
